Goal: Task Accomplishment & Management: Complete application form

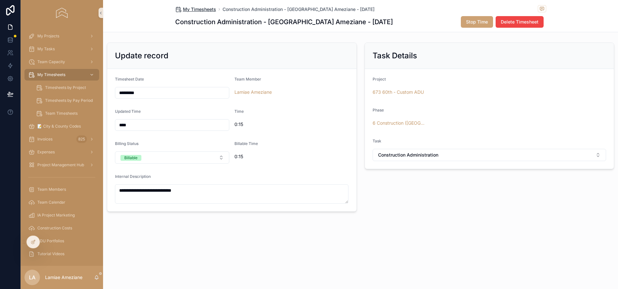
click at [199, 11] on span "My Timesheets" at bounding box center [199, 9] width 33 height 6
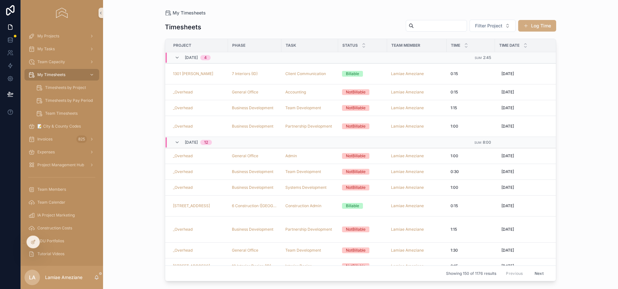
click at [546, 27] on button "Log Time" at bounding box center [538, 26] width 38 height 12
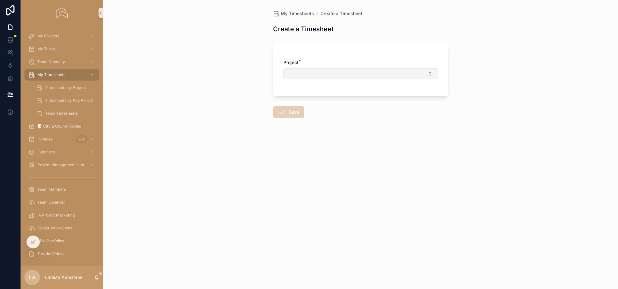
click at [304, 70] on button "Select Button" at bounding box center [361, 73] width 155 height 11
type input "******"
click at [313, 100] on div "_Overhead" at bounding box center [360, 99] width 151 height 10
click at [318, 97] on button "Select Button" at bounding box center [361, 101] width 155 height 11
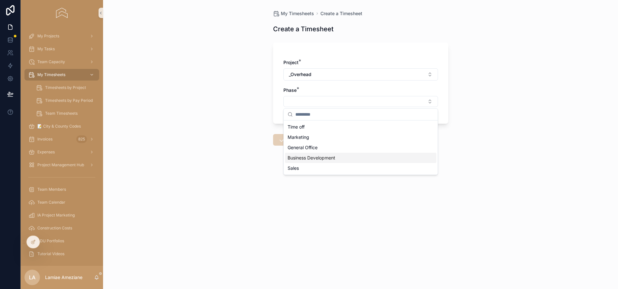
click at [331, 158] on span "Business Development" at bounding box center [312, 158] width 48 height 6
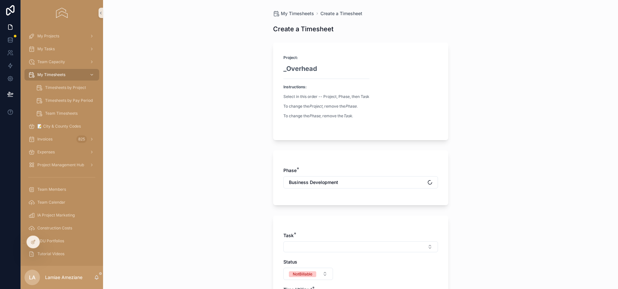
scroll to position [129, 0]
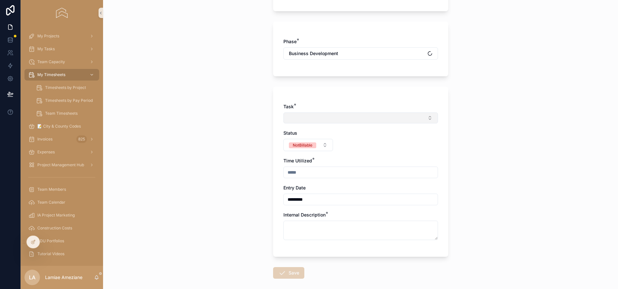
click at [306, 115] on button "Select Button" at bounding box center [361, 117] width 155 height 11
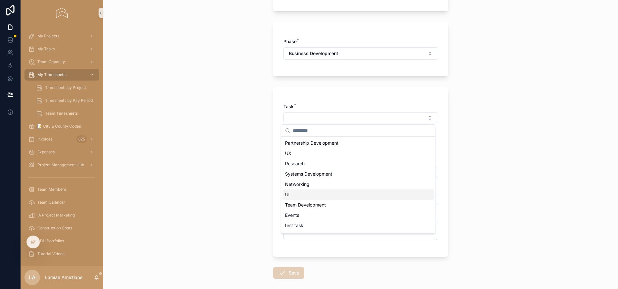
scroll to position [1, 0]
click at [319, 193] on div "UI" at bounding box center [358, 193] width 151 height 10
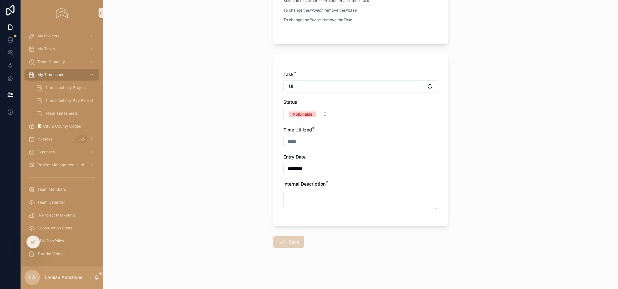
scroll to position [125, 0]
click at [300, 140] on input "scrollable content" at bounding box center [361, 141] width 154 height 9
type input "****"
click at [325, 194] on textarea "scrollable content" at bounding box center [361, 199] width 155 height 19
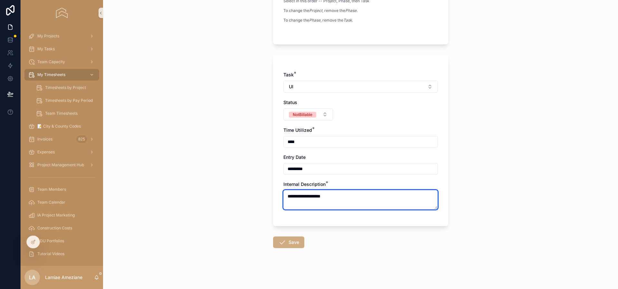
type textarea "**********"
click at [282, 245] on icon "scrollable content" at bounding box center [282, 242] width 8 height 8
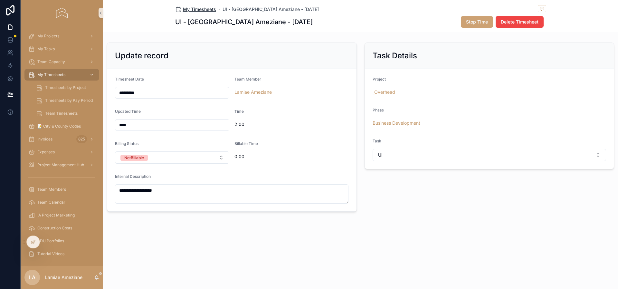
click at [204, 7] on span "My Timesheets" at bounding box center [199, 9] width 33 height 6
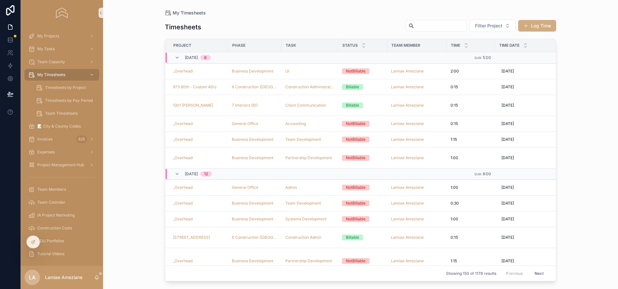
click at [542, 27] on button "Log Time" at bounding box center [538, 26] width 38 height 12
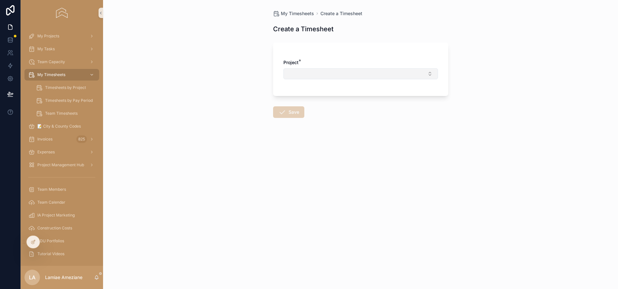
click at [308, 73] on button "Select Button" at bounding box center [361, 73] width 155 height 11
type input "********"
click at [322, 101] on div "_Overhead" at bounding box center [360, 99] width 151 height 10
click at [323, 101] on button "Select Button" at bounding box center [361, 101] width 155 height 11
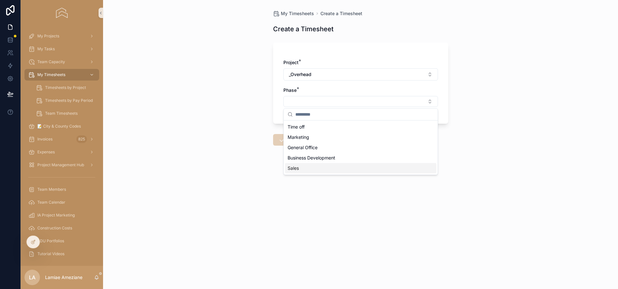
click at [318, 170] on div "Sales" at bounding box center [360, 168] width 151 height 10
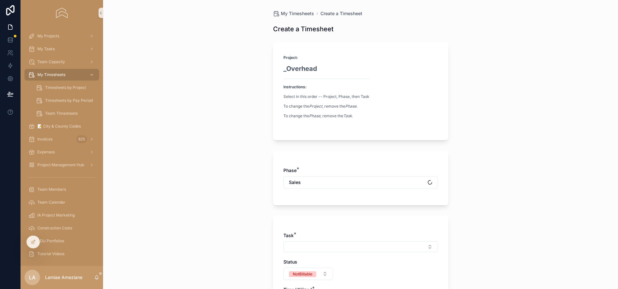
scroll to position [127, 0]
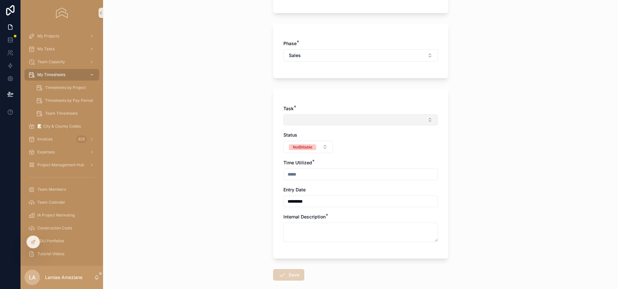
click at [309, 121] on button "Select Button" at bounding box center [361, 119] width 155 height 11
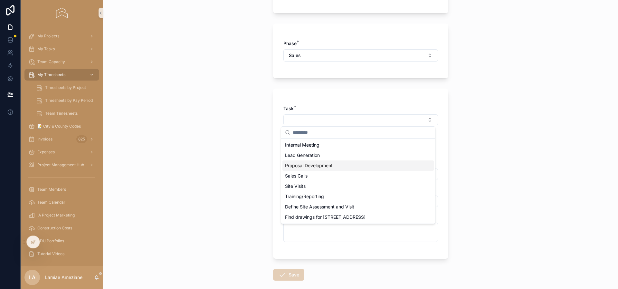
click at [338, 164] on div "Proposal Development" at bounding box center [358, 165] width 151 height 10
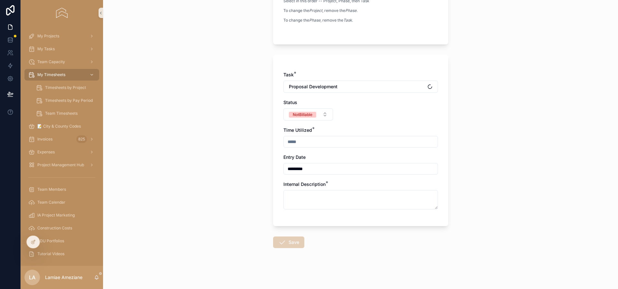
click at [300, 138] on input "scrollable content" at bounding box center [361, 141] width 154 height 9
type input "****"
click at [320, 195] on textarea "scrollable content" at bounding box center [361, 199] width 155 height 19
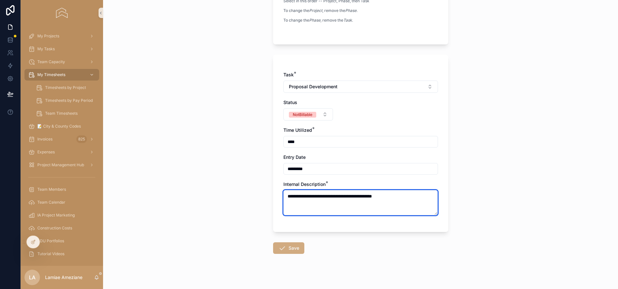
type textarea "**********"
click at [290, 247] on button "Save" at bounding box center [288, 248] width 31 height 12
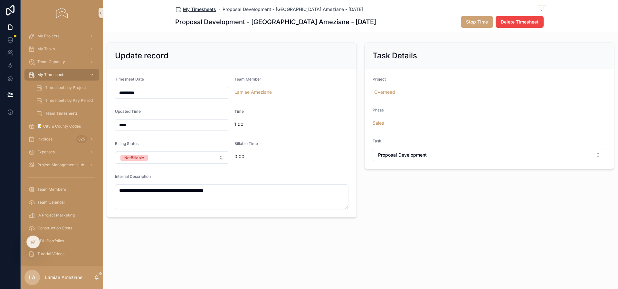
click at [195, 10] on span "My Timesheets" at bounding box center [199, 9] width 33 height 6
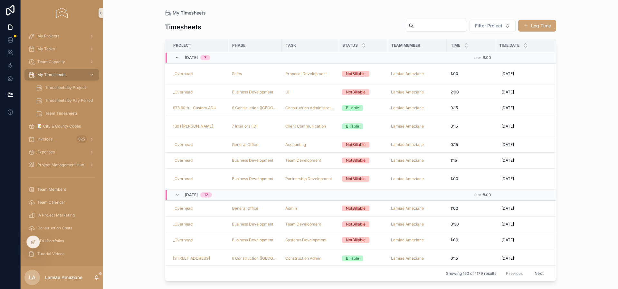
click at [524, 17] on div "Timesheets Filter Project Log Time Project Phase Task Status Team Member Time T…" at bounding box center [361, 148] width 392 height 266
click at [524, 24] on span "scrollable content" at bounding box center [526, 25] width 5 height 5
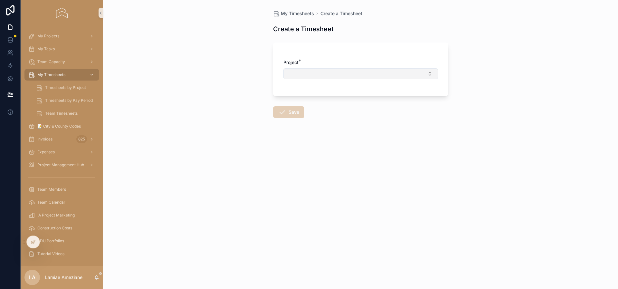
click at [363, 74] on button "Select Button" at bounding box center [361, 73] width 155 height 11
type input "*****"
click at [330, 97] on div "_Overhead" at bounding box center [360, 99] width 151 height 10
click at [331, 104] on button "Select Button" at bounding box center [361, 101] width 155 height 11
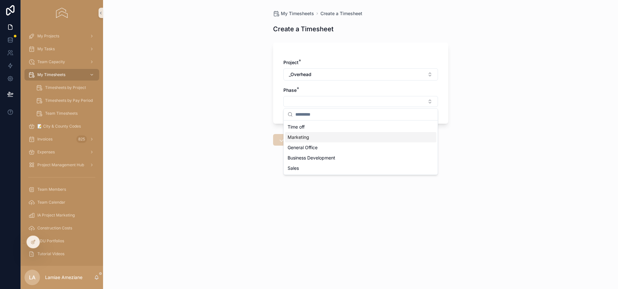
click at [332, 138] on div "Marketing" at bounding box center [360, 137] width 151 height 10
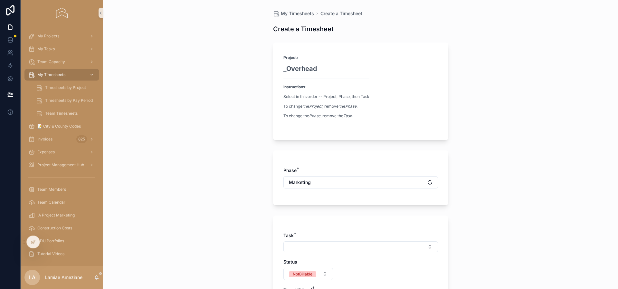
scroll to position [138, 0]
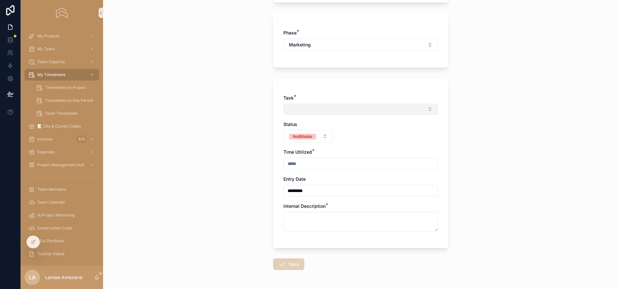
click at [308, 111] on button "Select Button" at bounding box center [361, 109] width 155 height 11
click at [315, 134] on div "Marketing, All" at bounding box center [358, 134] width 151 height 10
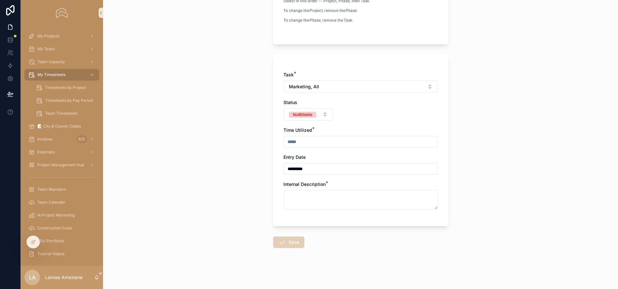
click at [305, 144] on input "scrollable content" at bounding box center [361, 141] width 154 height 9
type input "****"
click at [293, 203] on textarea "scrollable content" at bounding box center [361, 199] width 155 height 19
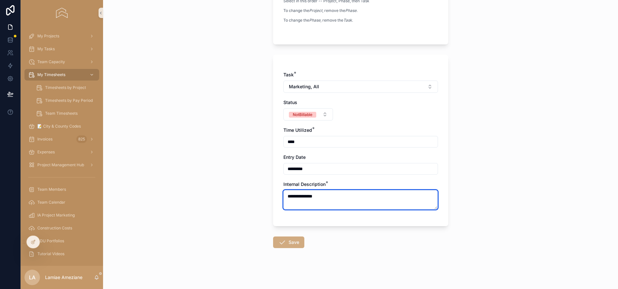
type textarea "**********"
click at [288, 242] on button "Save" at bounding box center [288, 243] width 31 height 12
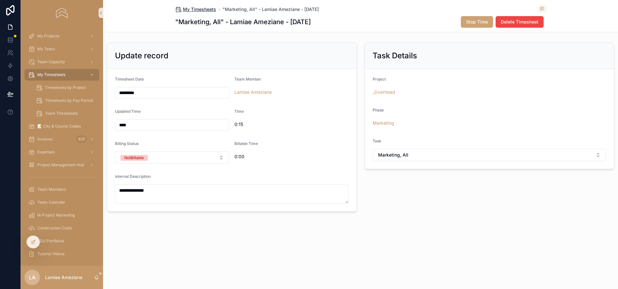
click at [195, 9] on span "My Timesheets" at bounding box center [199, 9] width 33 height 6
